Goal: Task Accomplishment & Management: Use online tool/utility

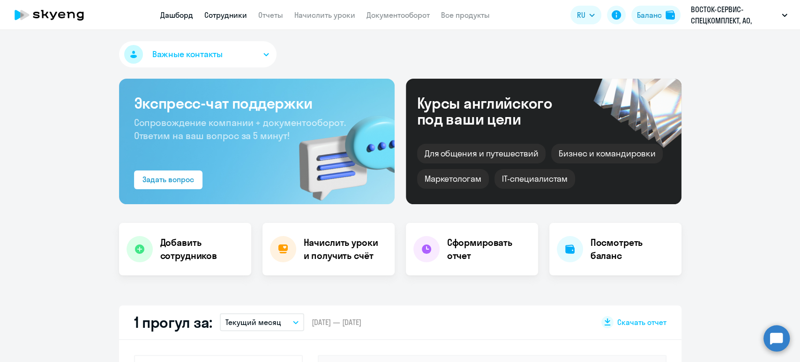
click at [230, 15] on link "Сотрудники" at bounding box center [225, 14] width 43 height 9
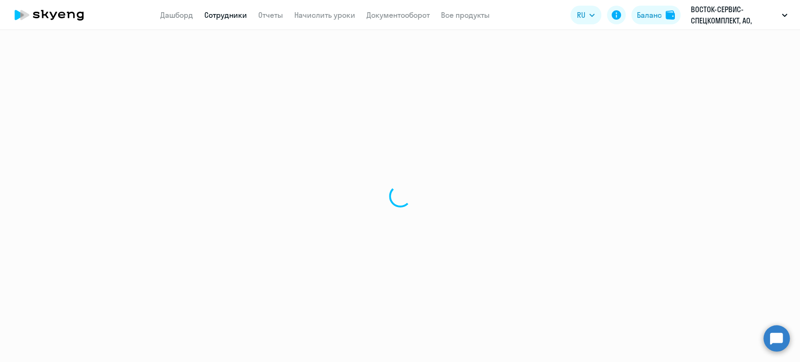
select select "30"
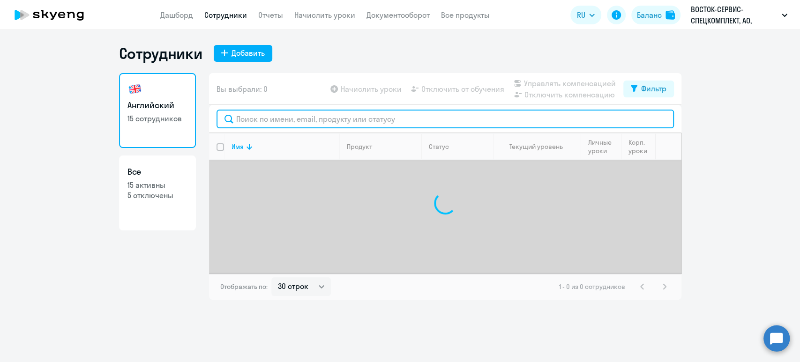
click at [259, 113] on input "text" at bounding box center [446, 119] width 458 height 19
paste input "vislentyeva@vostok.ru"
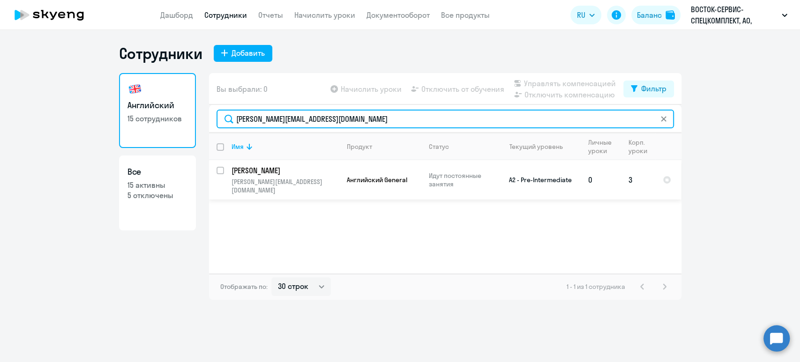
type input "vislentyeva@vostok.ru"
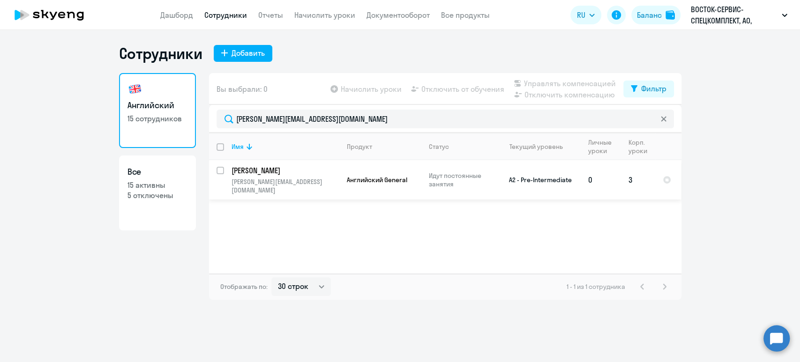
click at [267, 170] on p "Ислентьева Варвара" at bounding box center [285, 170] width 106 height 10
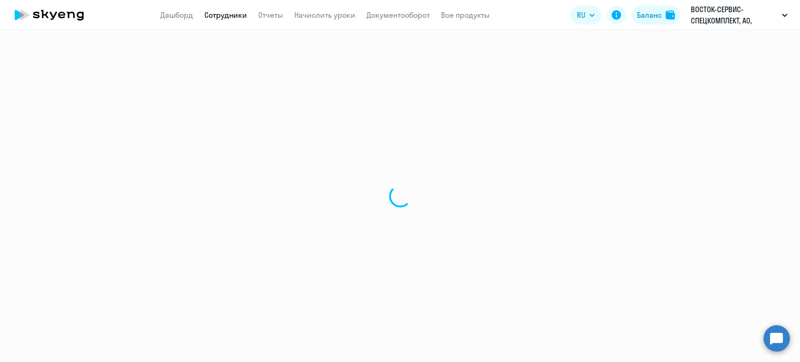
select select "english"
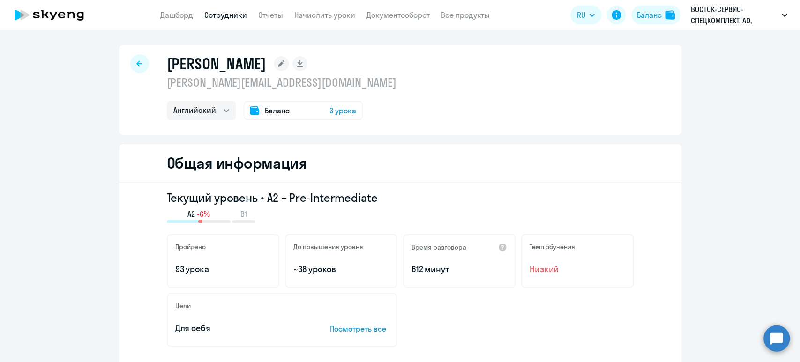
click at [343, 109] on span "3 урока" at bounding box center [343, 110] width 27 height 11
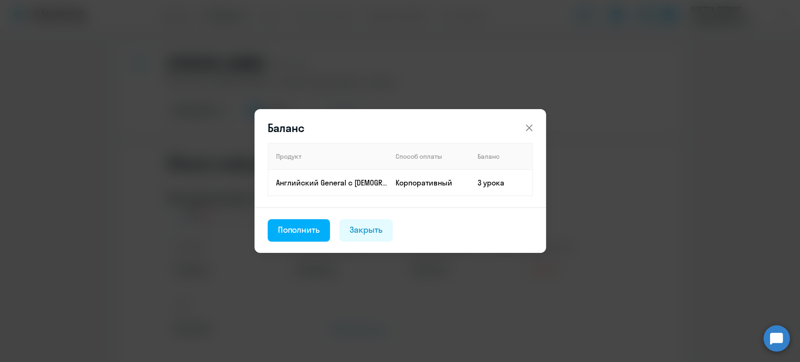
click at [530, 129] on icon at bounding box center [529, 127] width 11 height 11
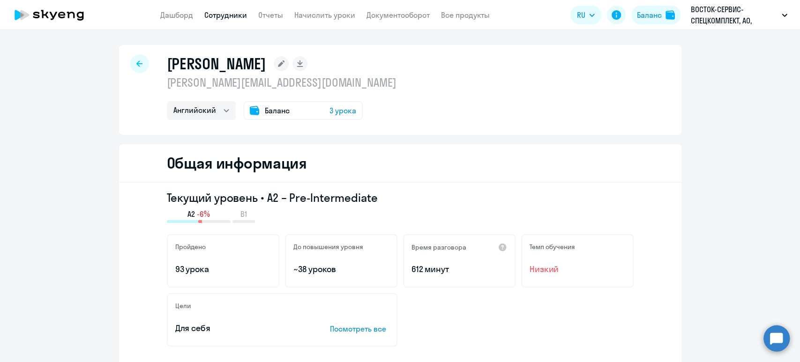
click at [338, 109] on span "3 урока" at bounding box center [343, 110] width 27 height 11
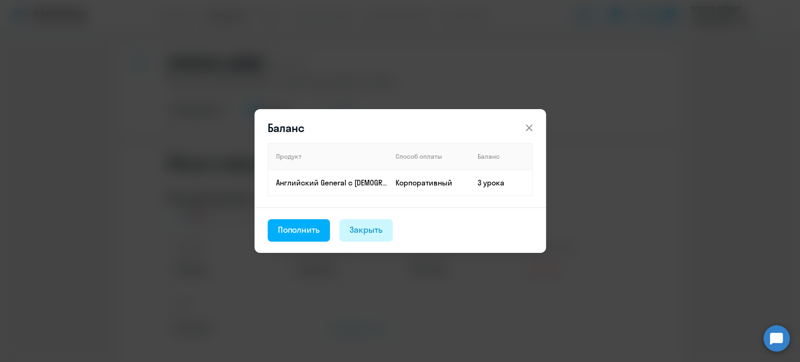
click at [368, 225] on div "Закрыть" at bounding box center [366, 230] width 33 height 12
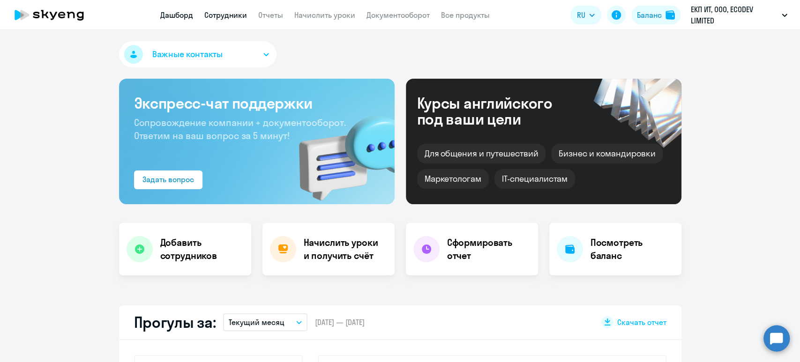
click at [230, 16] on link "Сотрудники" at bounding box center [225, 14] width 43 height 9
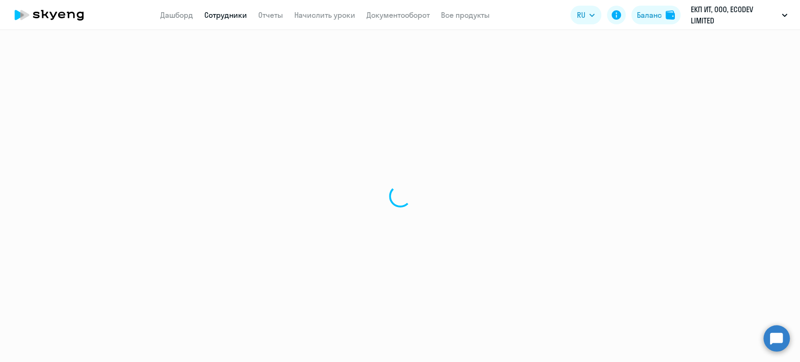
select select "30"
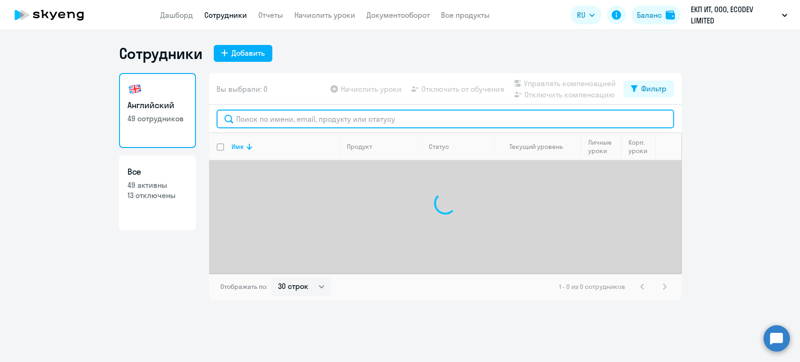
click at [265, 114] on input "text" at bounding box center [446, 119] width 458 height 19
paste input "[EMAIL_ADDRESS][DOMAIN_NAME]"
type input "[EMAIL_ADDRESS][DOMAIN_NAME]"
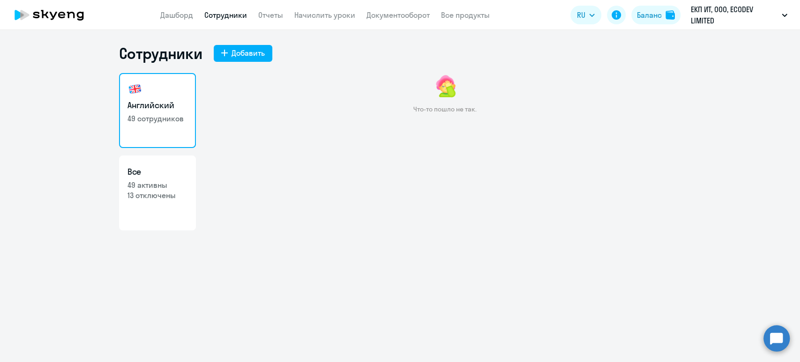
click at [227, 17] on link "Сотрудники" at bounding box center [225, 14] width 43 height 9
click at [273, 8] on app-header "Дашборд Сотрудники Отчеты Начислить уроки Документооборот Все продукты Дашборд …" at bounding box center [400, 15] width 800 height 30
click at [275, 14] on link "Отчеты" at bounding box center [270, 14] width 25 height 9
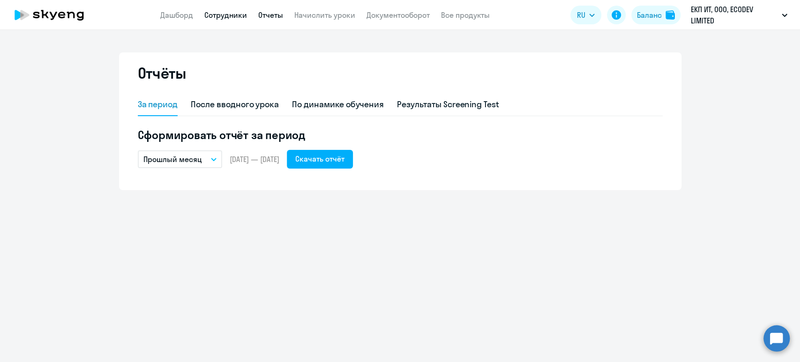
click at [226, 16] on link "Сотрудники" at bounding box center [225, 14] width 43 height 9
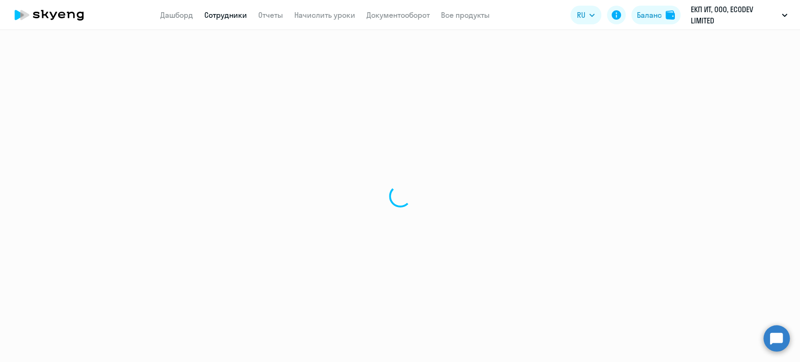
select select "30"
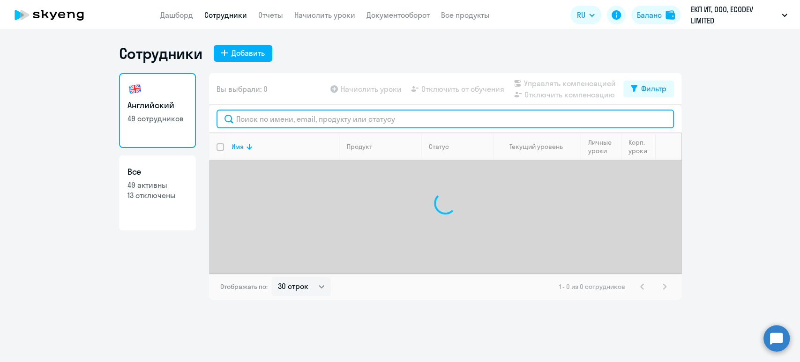
click at [266, 119] on input "text" at bounding box center [446, 119] width 458 height 19
paste input "[EMAIL_ADDRESS][DOMAIN_NAME]"
type input "[EMAIL_ADDRESS][DOMAIN_NAME]"
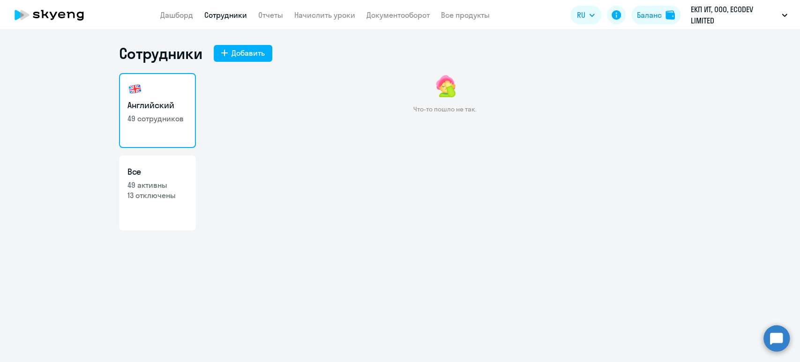
click at [230, 13] on link "Сотрудники" at bounding box center [225, 14] width 43 height 9
click at [228, 15] on link "Сотрудники" at bounding box center [225, 14] width 43 height 9
click at [177, 8] on app-header "Дашборд Сотрудники Отчеты Начислить уроки Документооборот Все продукты Дашборд …" at bounding box center [400, 15] width 800 height 30
click at [191, 19] on link "Дашборд" at bounding box center [176, 14] width 33 height 9
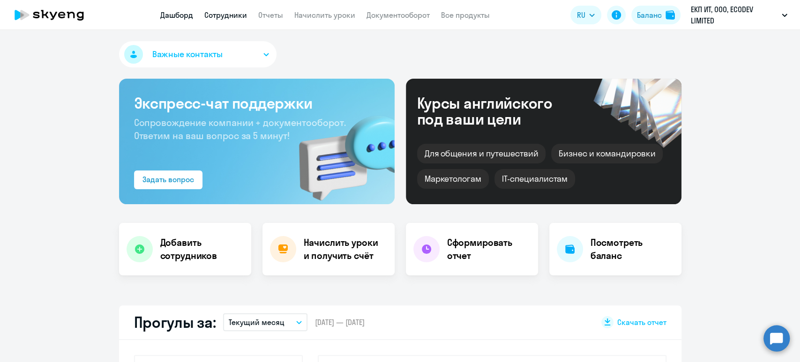
click at [229, 16] on link "Сотрудники" at bounding box center [225, 14] width 43 height 9
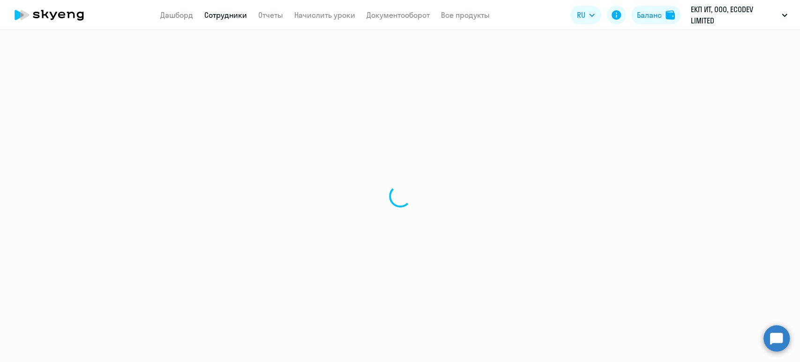
select select "30"
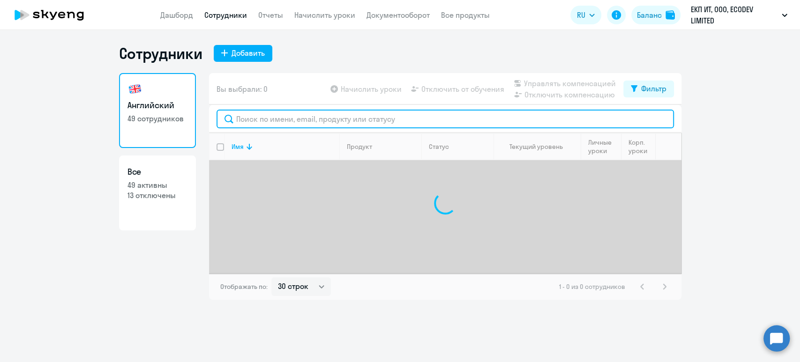
click at [263, 119] on input "text" at bounding box center [446, 119] width 458 height 19
paste input "[PERSON_NAME]"
type input "[PERSON_NAME]"
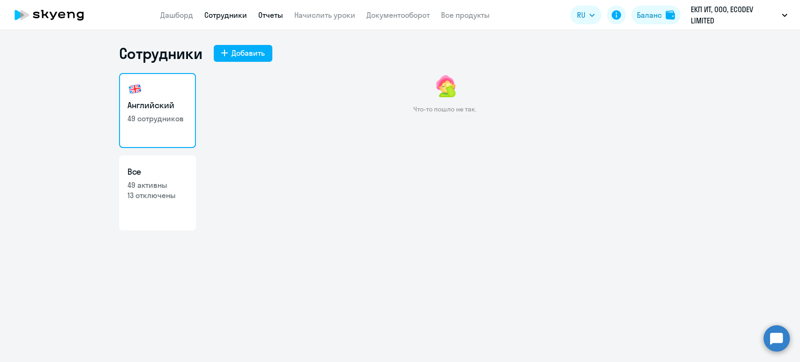
click at [276, 14] on link "Отчеты" at bounding box center [270, 14] width 25 height 9
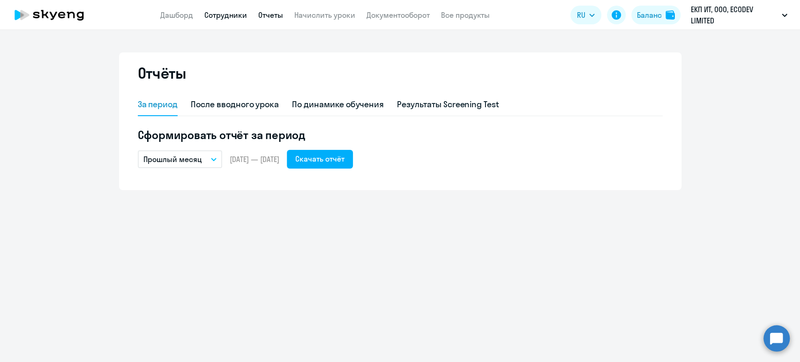
click at [218, 13] on link "Сотрудники" at bounding box center [225, 14] width 43 height 9
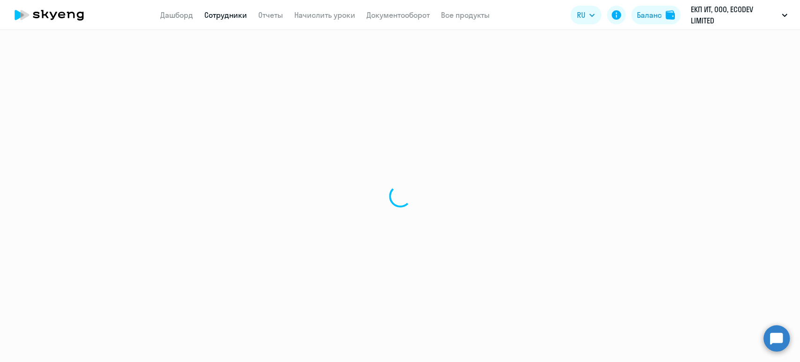
select select "30"
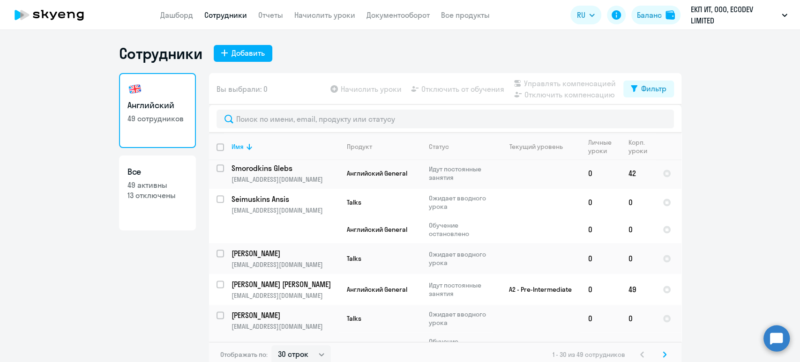
scroll to position [1094, 0]
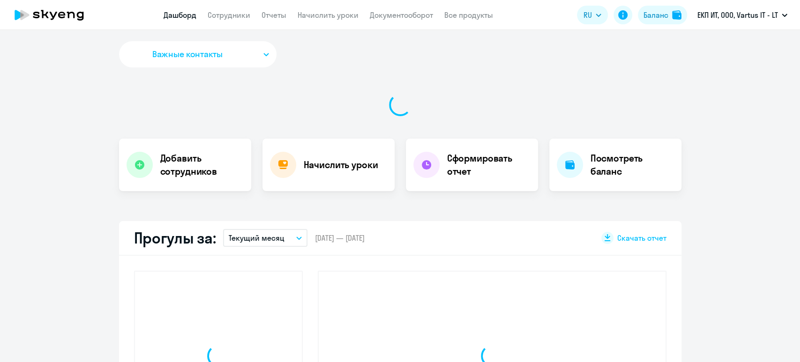
select select "30"
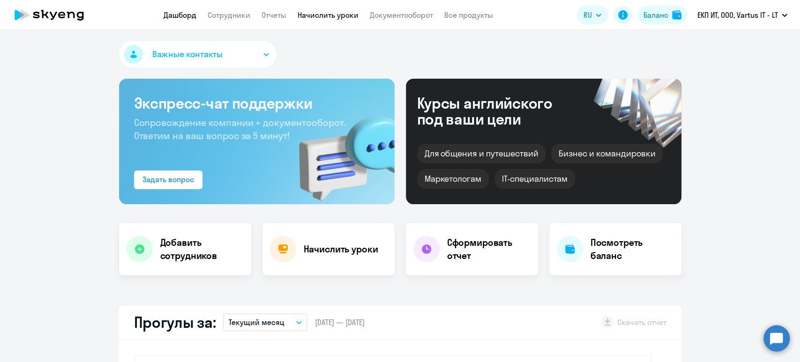
click at [319, 14] on link "Начислить уроки" at bounding box center [328, 14] width 61 height 9
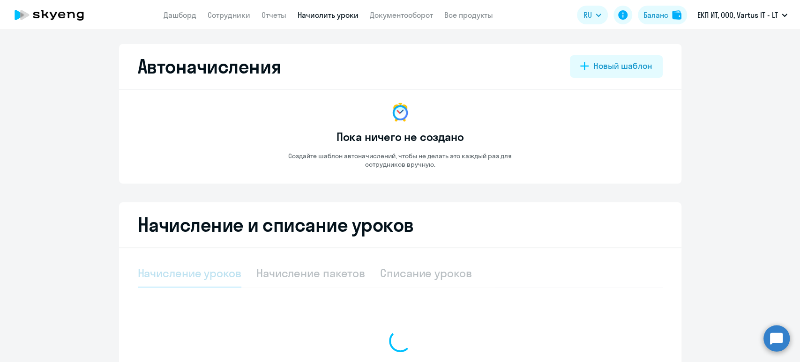
select select "10"
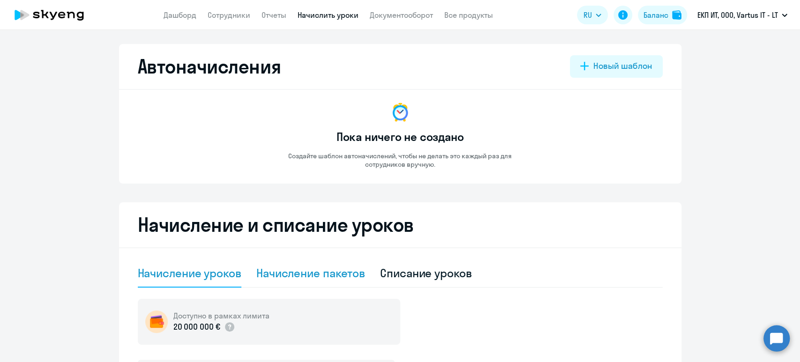
click at [332, 274] on div "Начисление пакетов" at bounding box center [310, 273] width 109 height 15
select select "10"
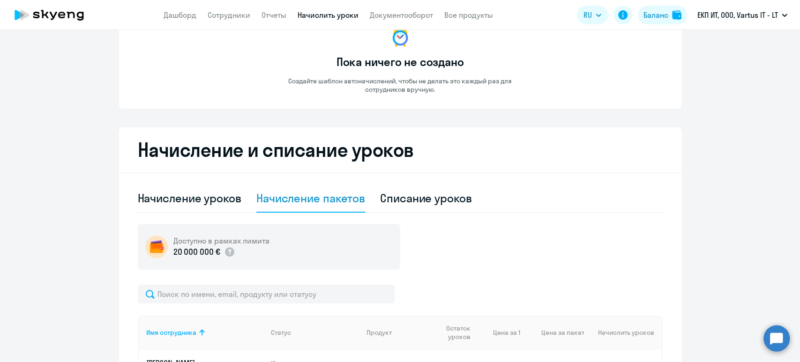
scroll to position [248, 0]
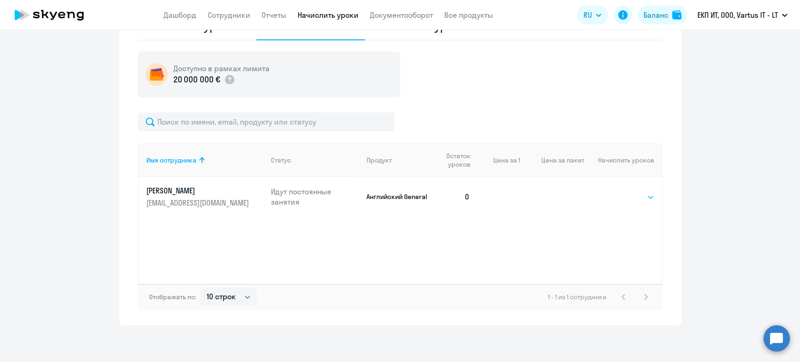
click at [636, 199] on select "Выбрать 4 8 16 32 64 96 128" at bounding box center [635, 197] width 38 height 11
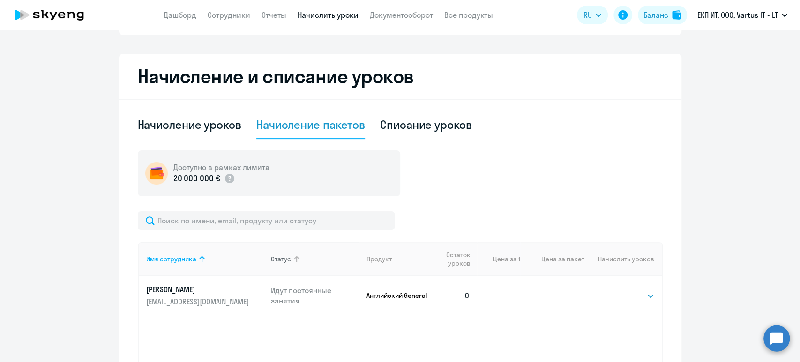
scroll to position [60, 0]
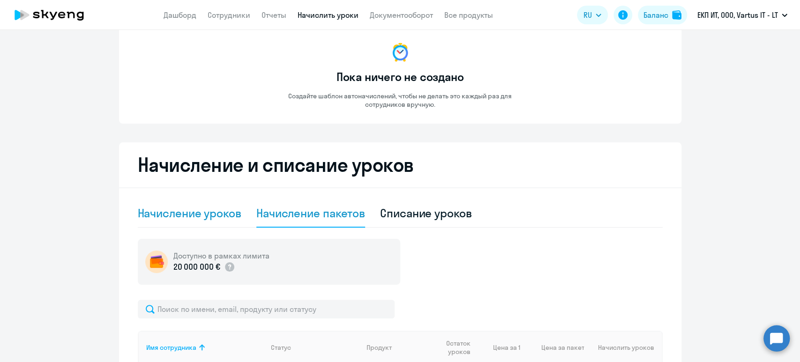
click at [211, 216] on div "Начисление уроков" at bounding box center [190, 213] width 104 height 15
select select "10"
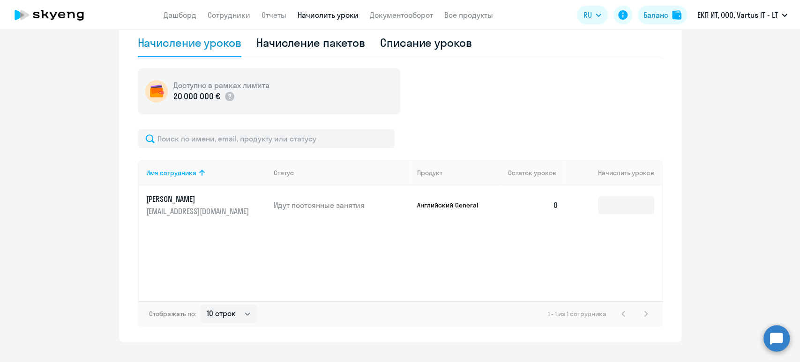
scroll to position [248, 0]
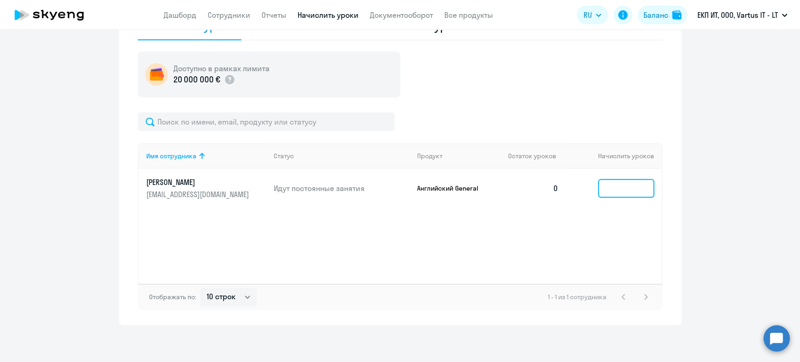
click at [619, 190] on input at bounding box center [626, 188] width 56 height 19
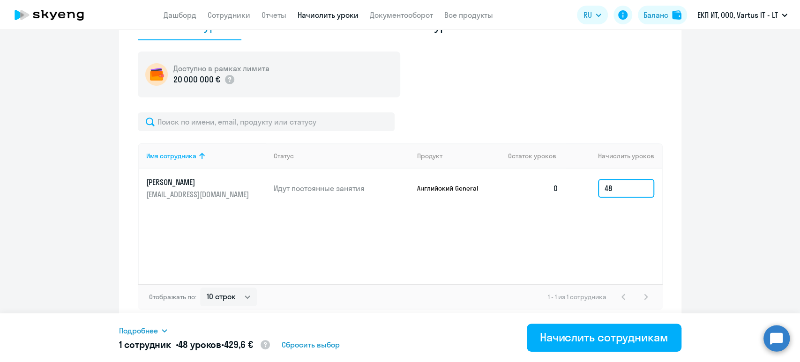
type input "48"
click at [161, 330] on icon at bounding box center [165, 331] width 8 height 8
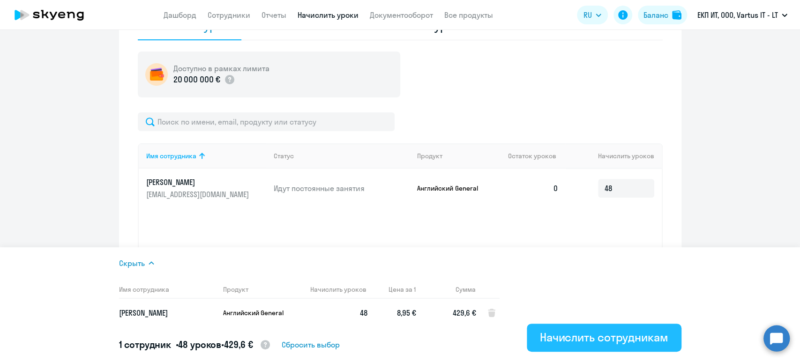
click at [568, 333] on div "Начислить сотрудникам" at bounding box center [604, 337] width 128 height 15
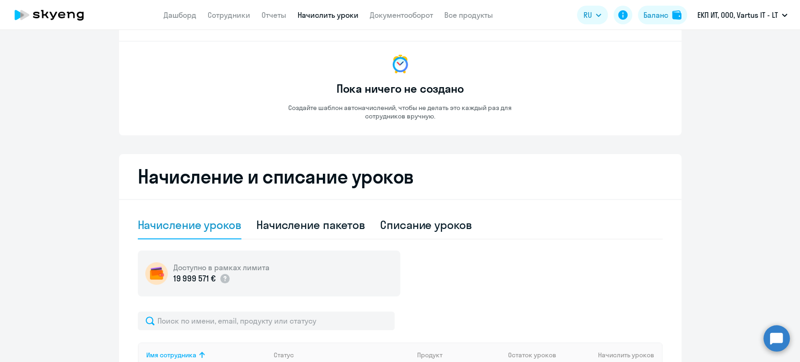
scroll to position [0, 0]
